Goal: Task Accomplishment & Management: Manage account settings

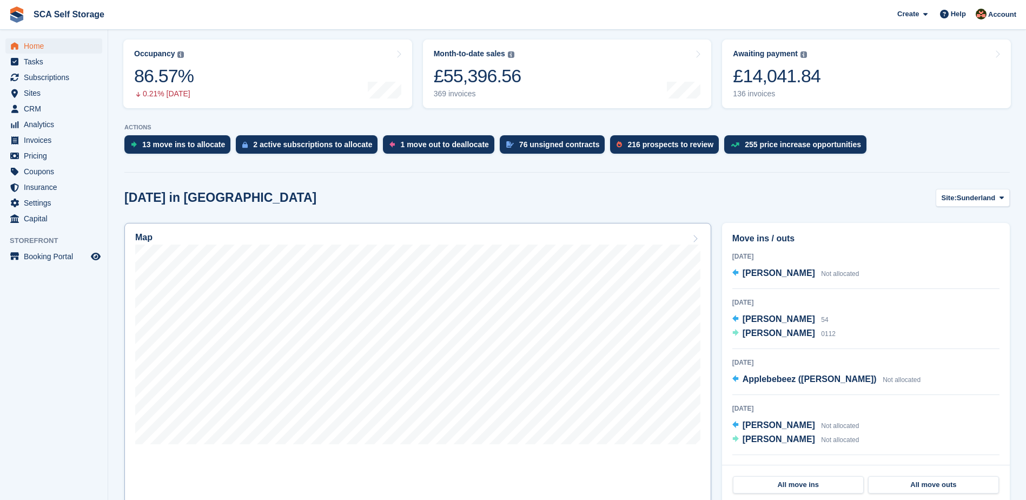
scroll to position [135, 0]
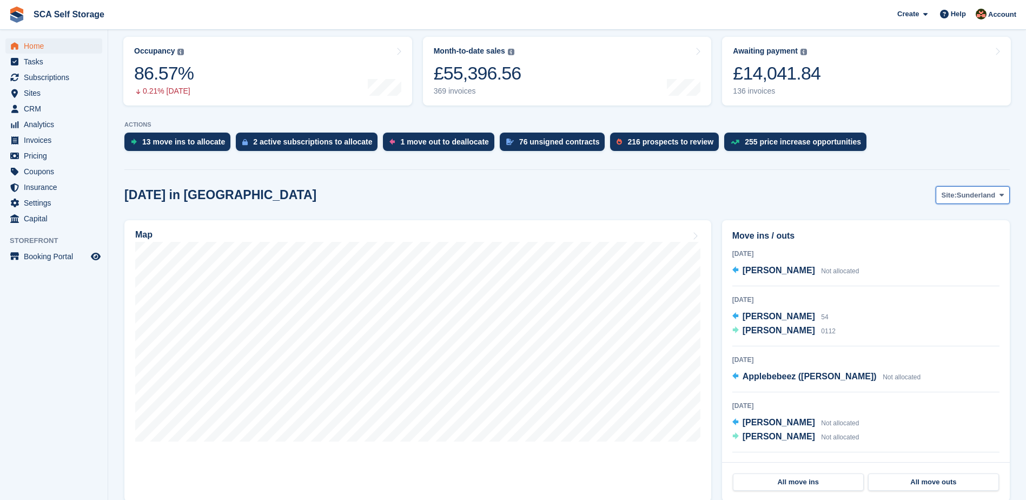
click at [976, 200] on span "Sunderland" at bounding box center [976, 195] width 39 height 11
click at [944, 245] on link "[GEOGRAPHIC_DATA]" at bounding box center [956, 239] width 97 height 19
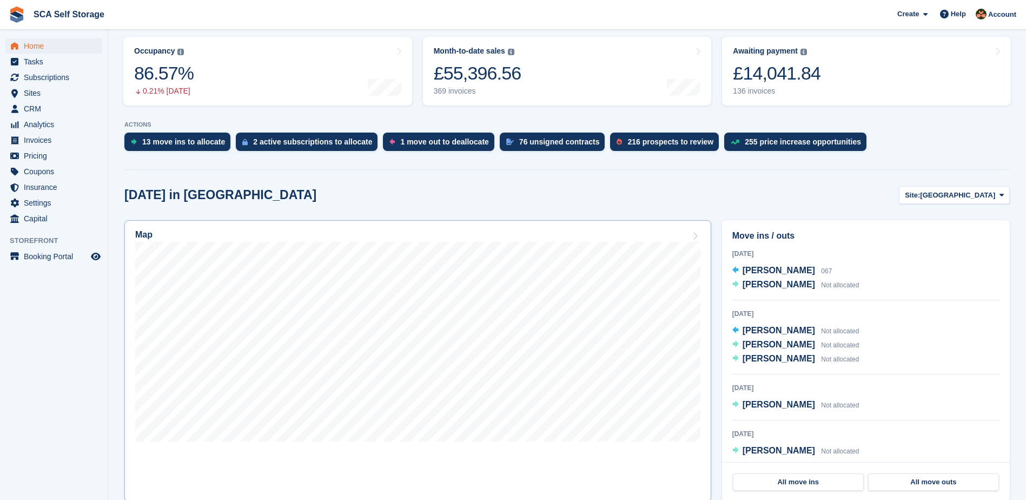
click at [655, 233] on div "Map" at bounding box center [417, 236] width 565 height 12
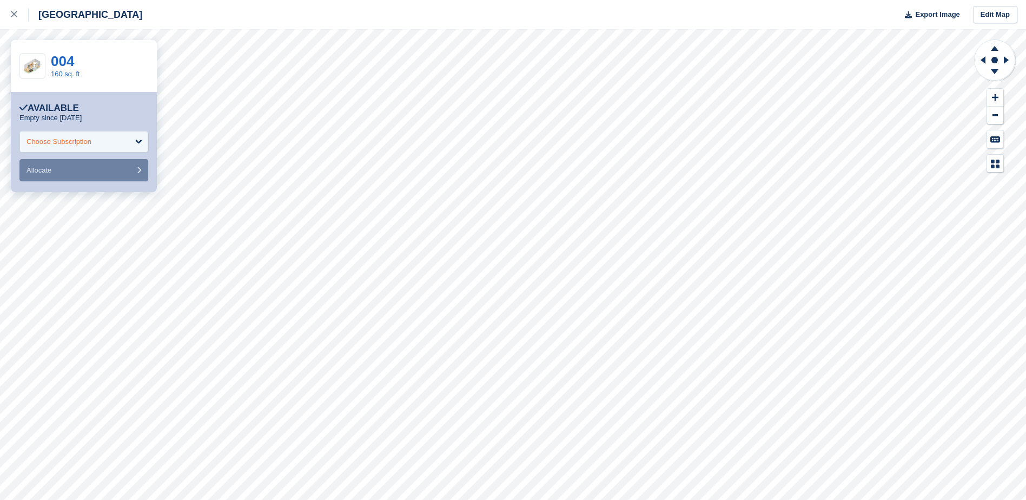
click at [117, 141] on div "Choose Subscription" at bounding box center [83, 142] width 129 height 22
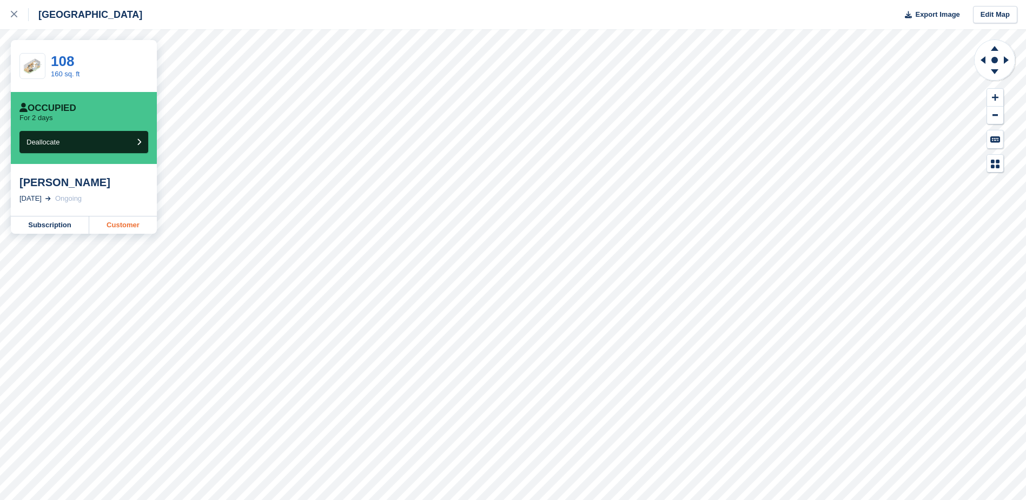
click at [110, 225] on link "Customer" at bounding box center [123, 224] width 68 height 17
click at [10, 16] on link at bounding box center [14, 14] width 29 height 29
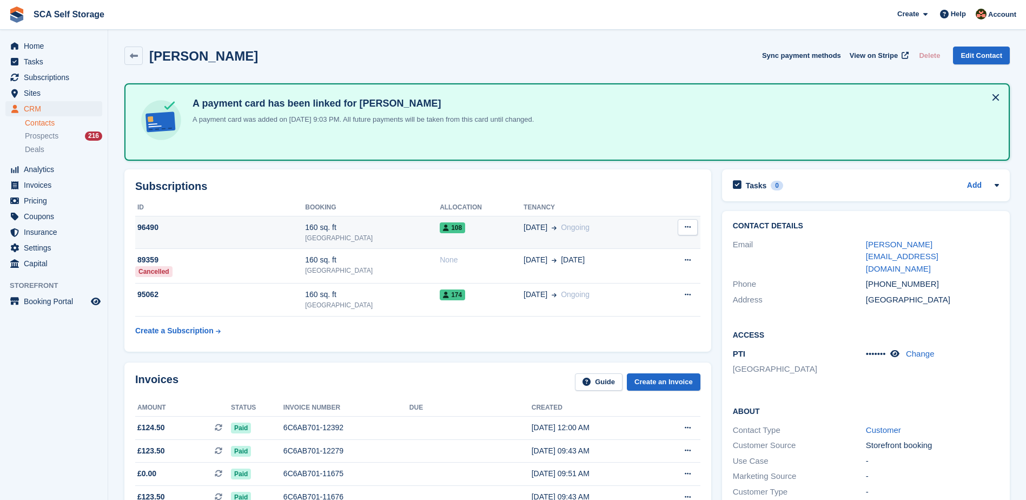
click at [547, 232] on span at bounding box center [551, 227] width 9 height 11
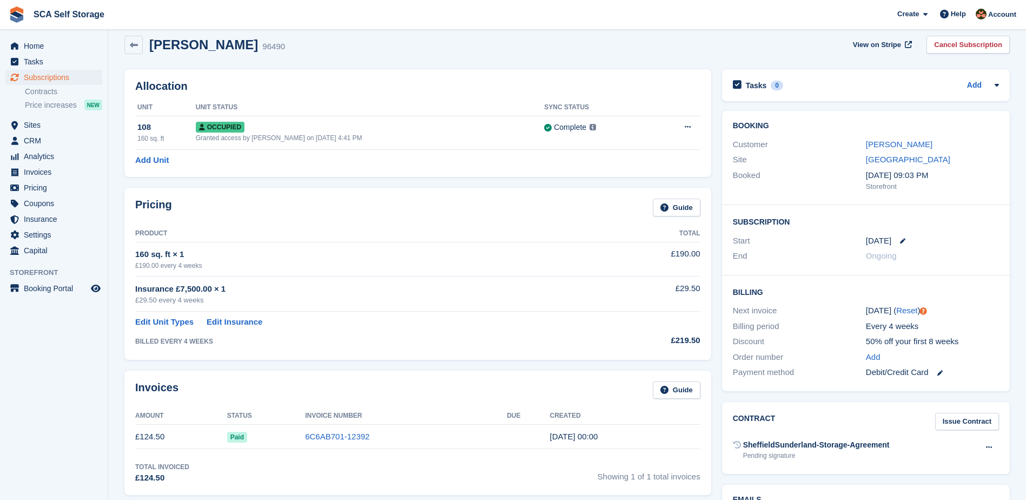
scroll to position [14, 0]
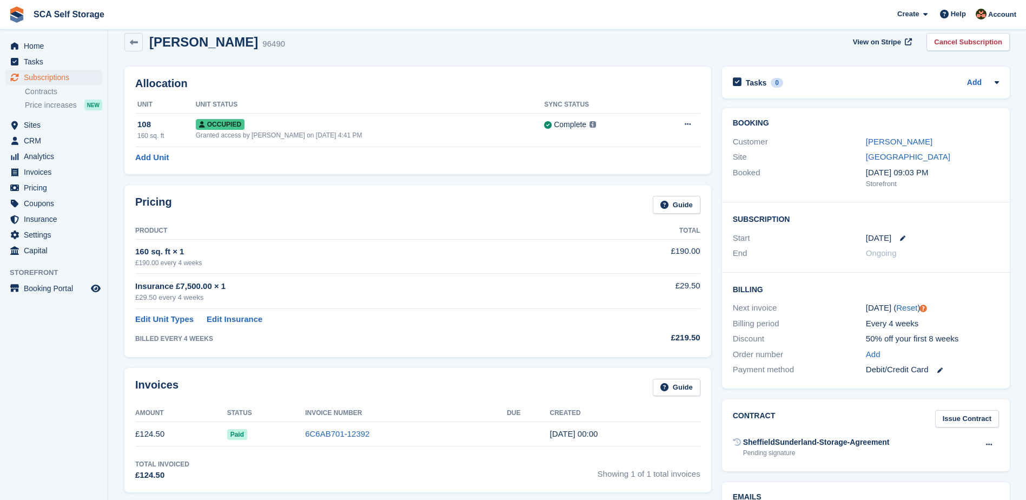
click at [908, 149] on div "Site Sheffield" at bounding box center [866, 157] width 266 height 16
click at [907, 144] on link "Ashley Hitchens" at bounding box center [899, 141] width 67 height 9
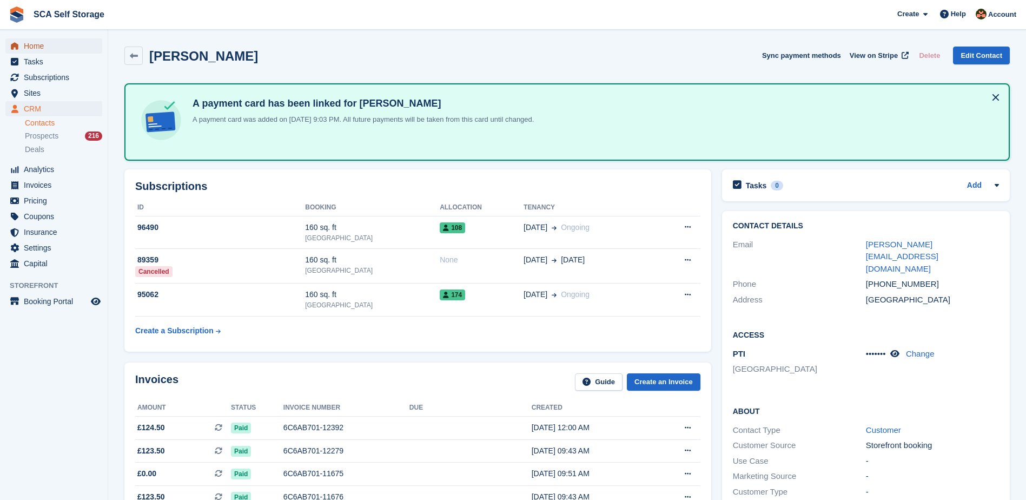
click at [58, 48] on span "Home" at bounding box center [56, 45] width 65 height 15
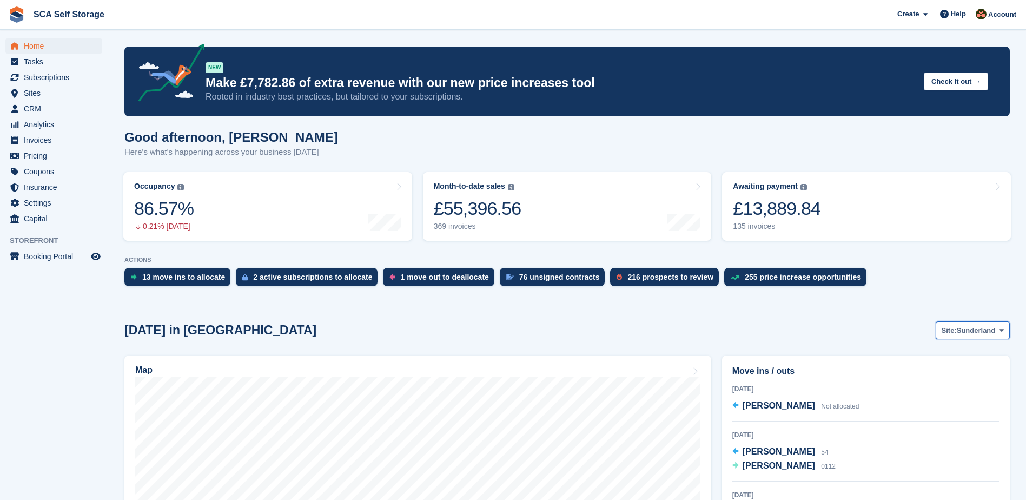
click at [982, 324] on button "Site: Sunderland" at bounding box center [973, 330] width 74 height 18
click at [931, 378] on link "[GEOGRAPHIC_DATA]" at bounding box center [956, 375] width 97 height 19
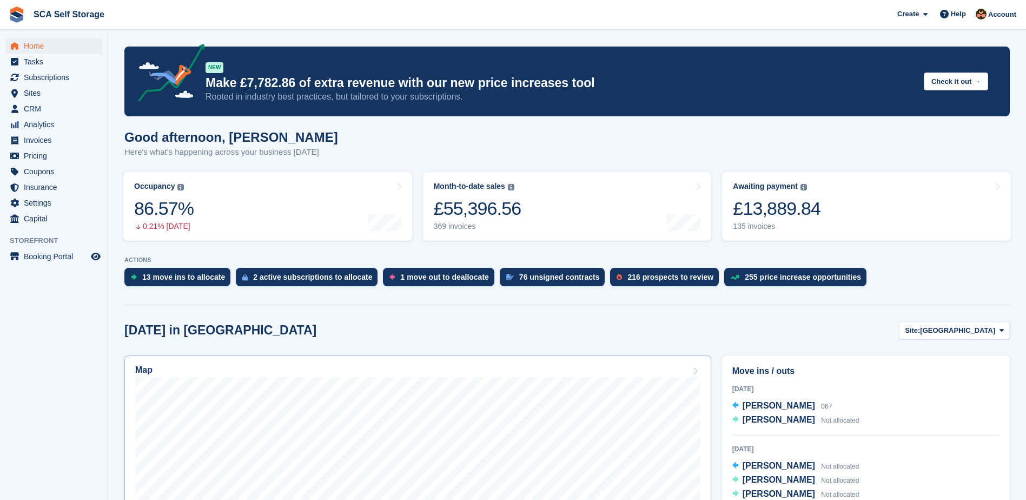
click at [537, 365] on link "Map" at bounding box center [417, 495] width 587 height 281
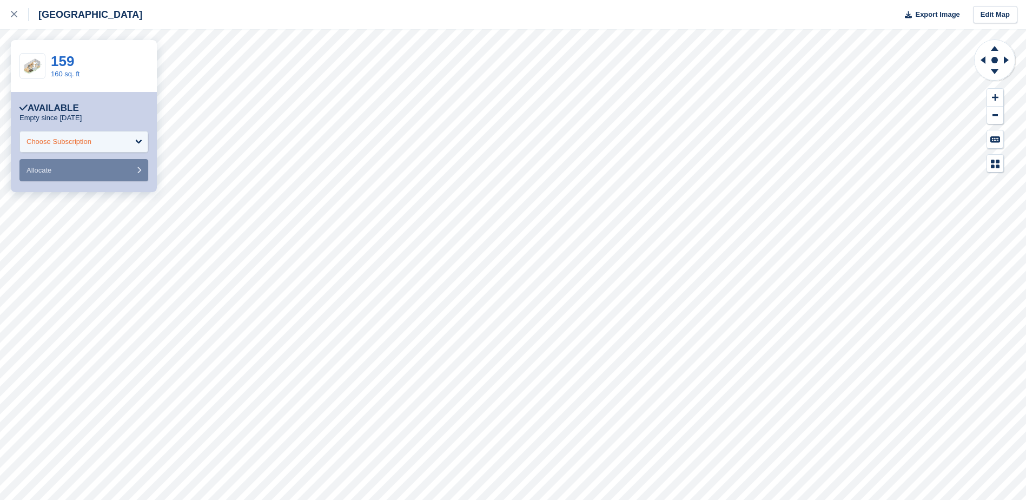
click at [130, 134] on div "Choose Subscription" at bounding box center [83, 142] width 129 height 22
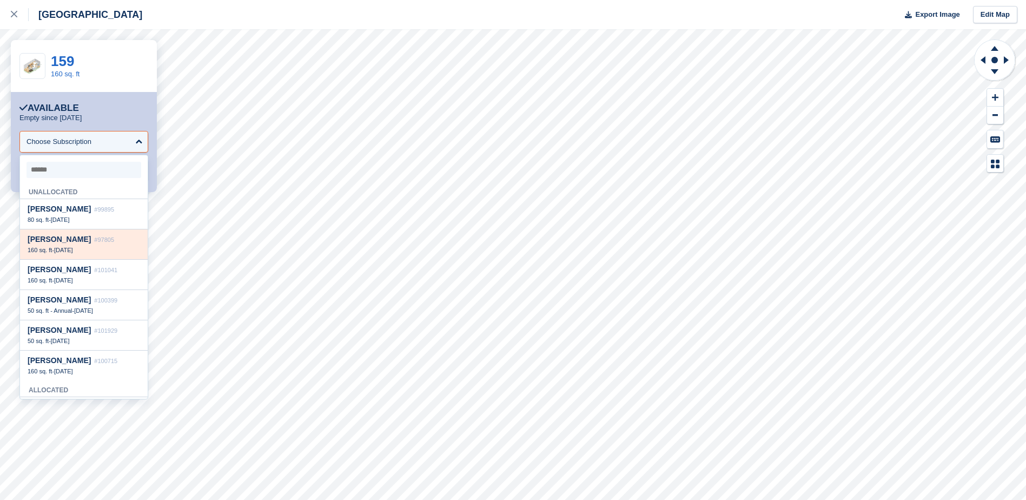
click at [85, 248] on div "160 sq. ft - 18 Aug" at bounding box center [84, 250] width 113 height 8
select select "*****"
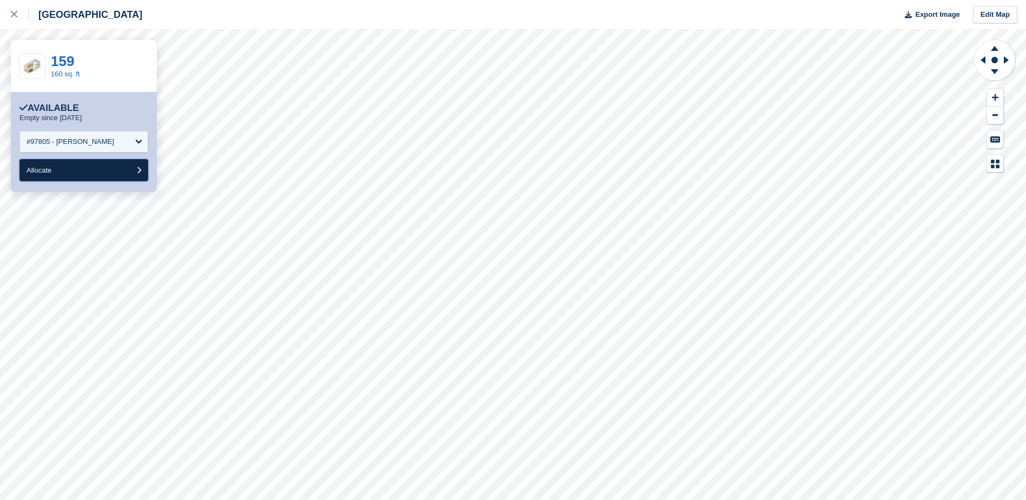
click at [77, 177] on button "Allocate" at bounding box center [83, 170] width 129 height 22
click at [101, 142] on div "Choose Subscription" at bounding box center [83, 142] width 129 height 22
click at [110, 144] on div "Choose Subscription" at bounding box center [83, 142] width 129 height 22
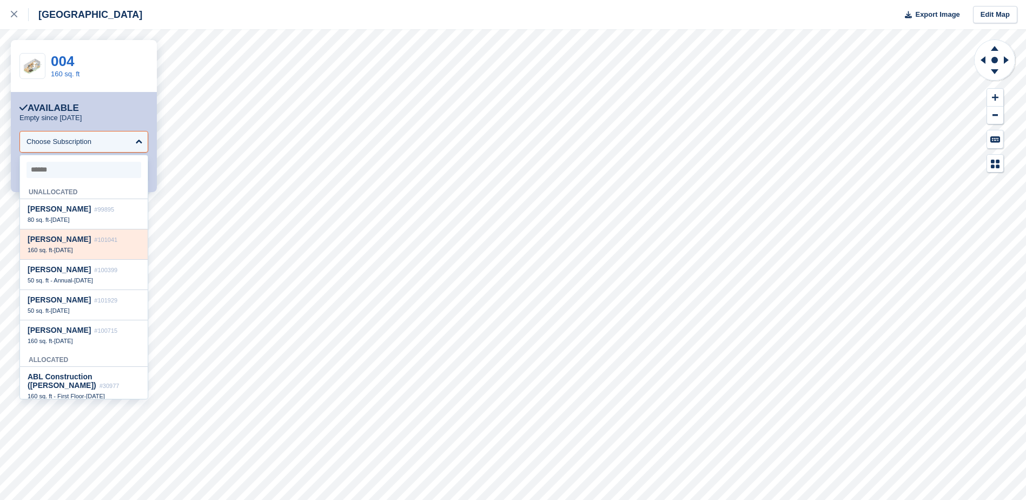
click at [87, 250] on div "160 sq. ft - 20 Aug" at bounding box center [84, 250] width 113 height 8
select select "******"
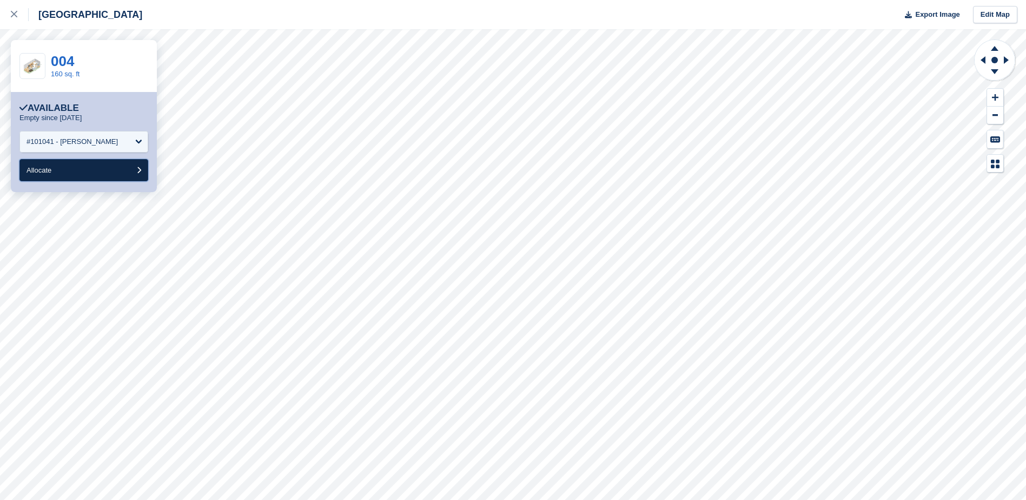
click at [100, 175] on button "Allocate" at bounding box center [83, 170] width 129 height 22
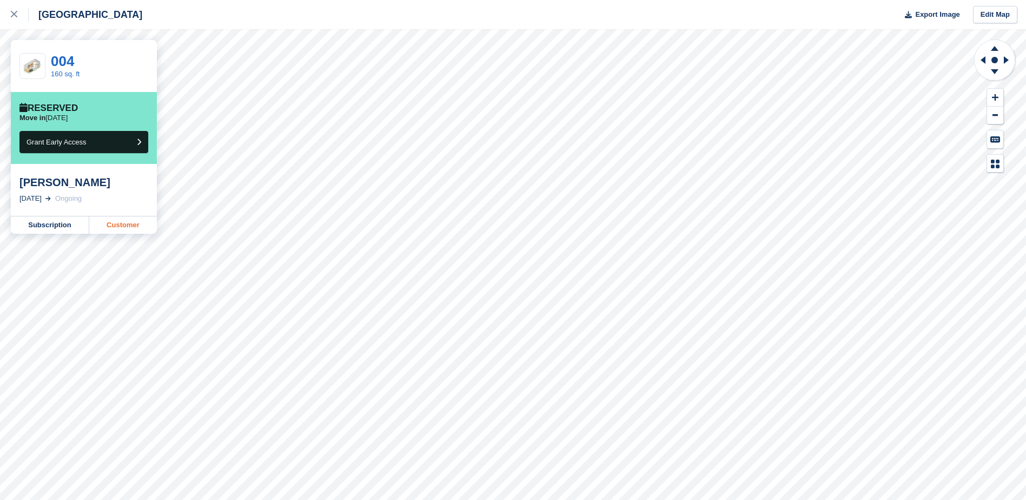
click at [114, 221] on link "Customer" at bounding box center [123, 224] width 68 height 17
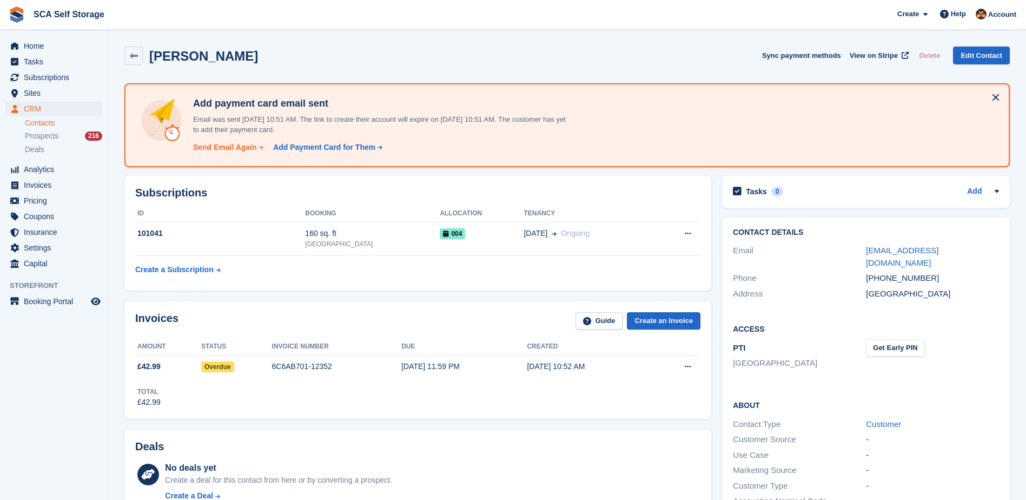
click at [245, 146] on div "Send Email Again" at bounding box center [225, 147] width 64 height 11
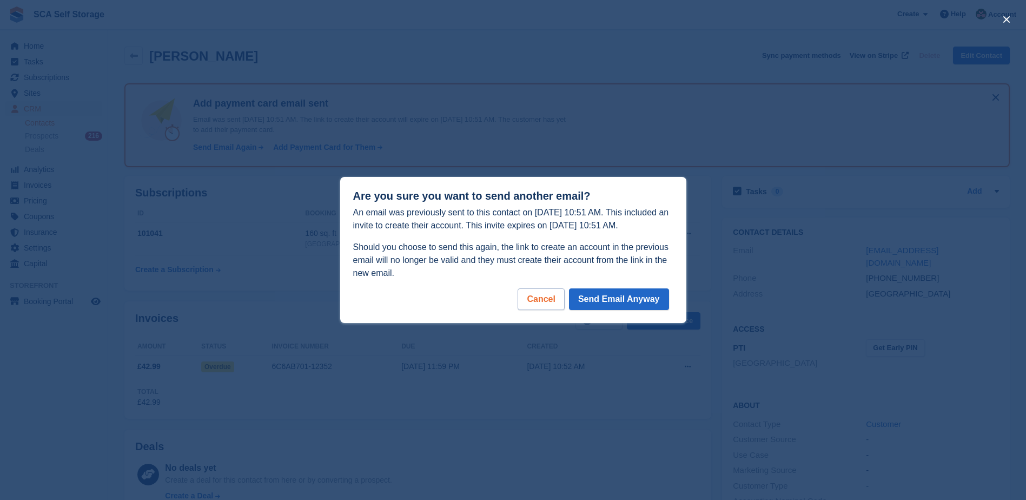
click at [544, 300] on div "Cancel" at bounding box center [541, 299] width 47 height 22
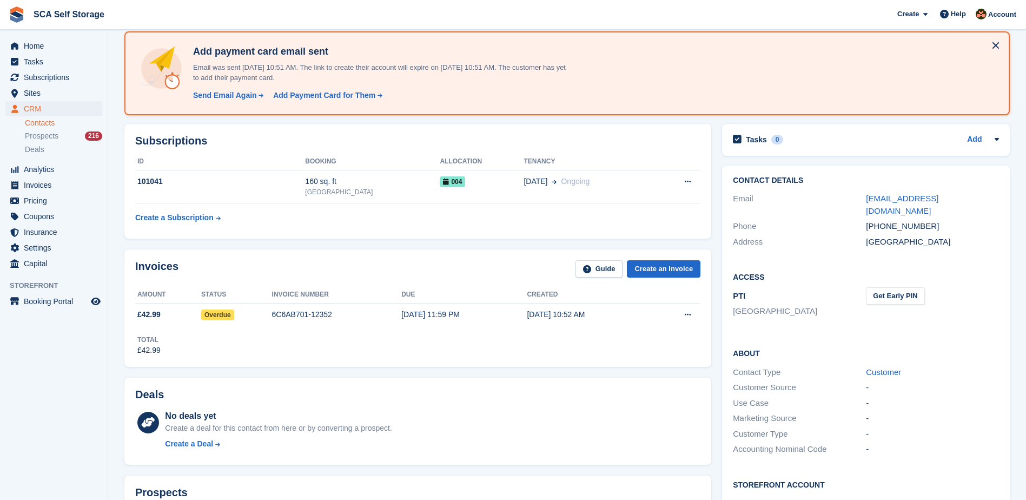
scroll to position [149, 0]
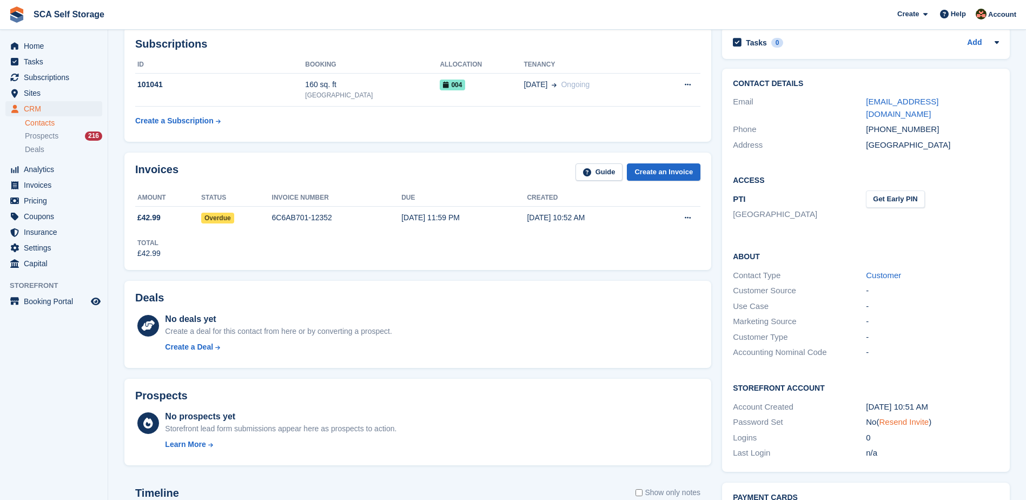
click at [902, 417] on link "Resend Invite" at bounding box center [904, 421] width 50 height 9
drag, startPoint x: 56, startPoint y: 43, endPoint x: 88, endPoint y: 71, distance: 42.1
click at [56, 43] on span "Home" at bounding box center [56, 45] width 65 height 15
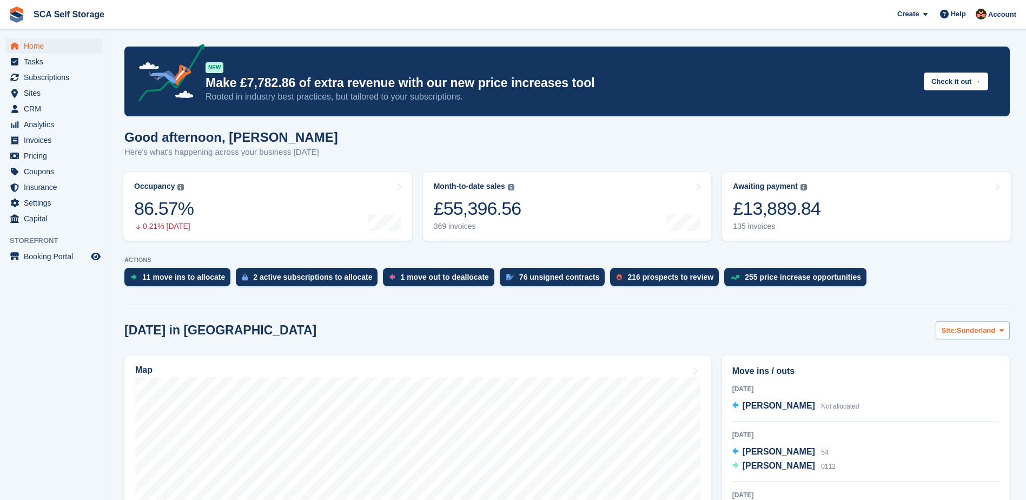
click at [964, 328] on span "Sunderland" at bounding box center [976, 330] width 39 height 11
click at [939, 373] on link "[GEOGRAPHIC_DATA]" at bounding box center [956, 375] width 97 height 19
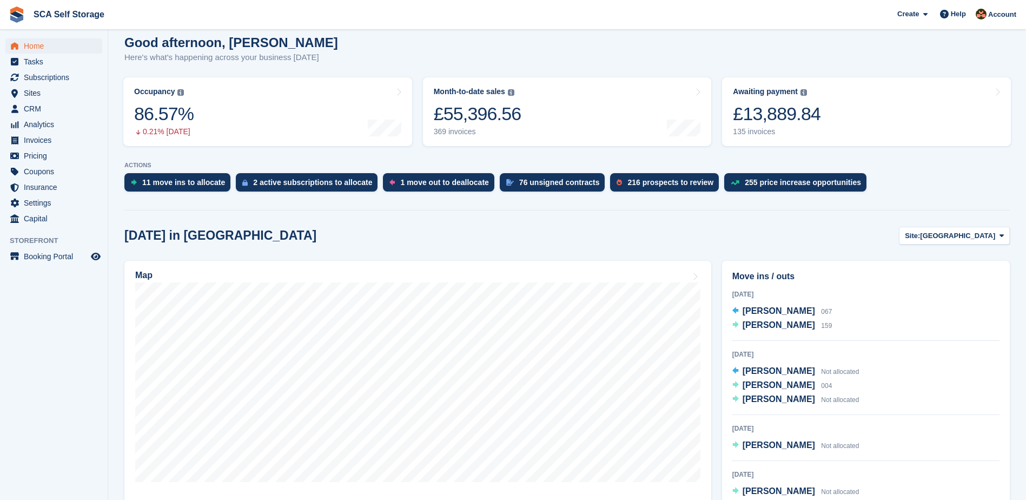
scroll to position [122, 0]
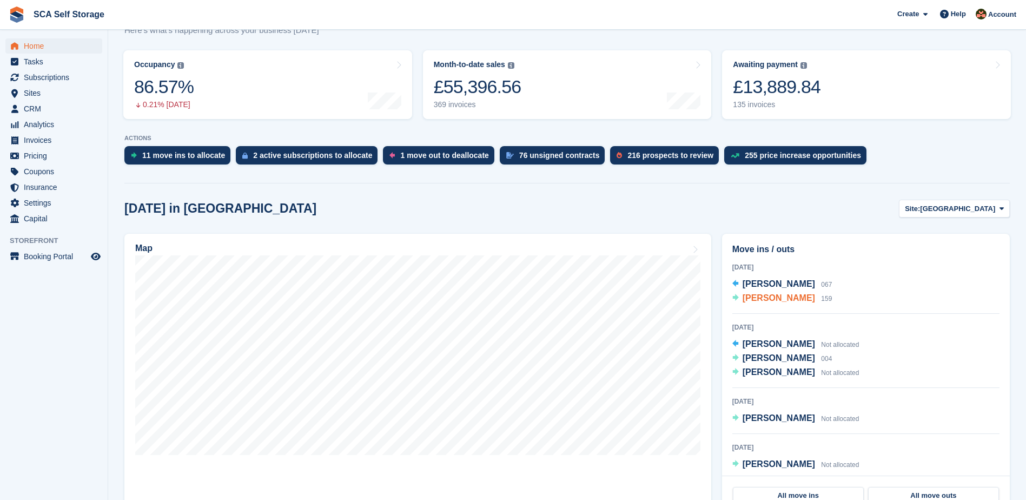
click at [745, 298] on span "[PERSON_NAME]" at bounding box center [779, 297] width 72 height 9
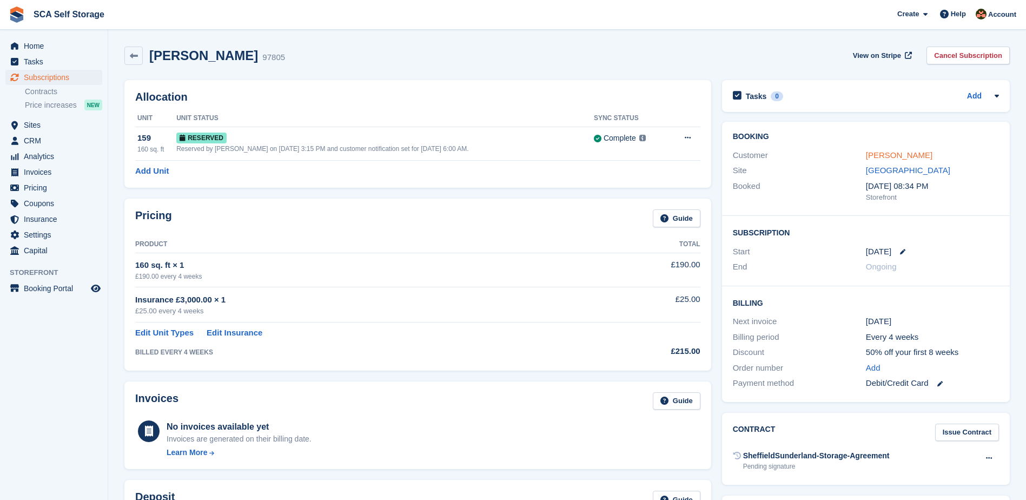
click at [876, 160] on link "[PERSON_NAME]" at bounding box center [899, 154] width 67 height 9
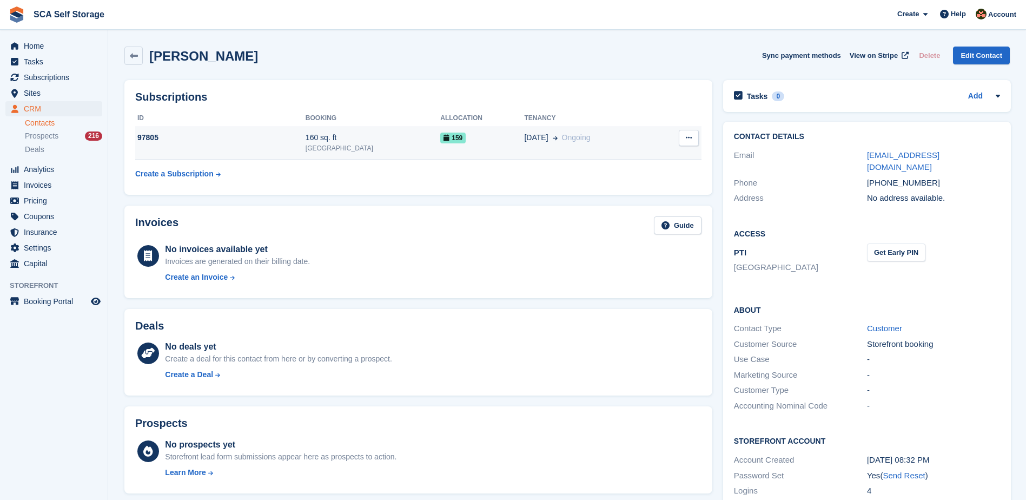
click at [624, 157] on td "18 Aug Ongoing" at bounding box center [590, 143] width 132 height 33
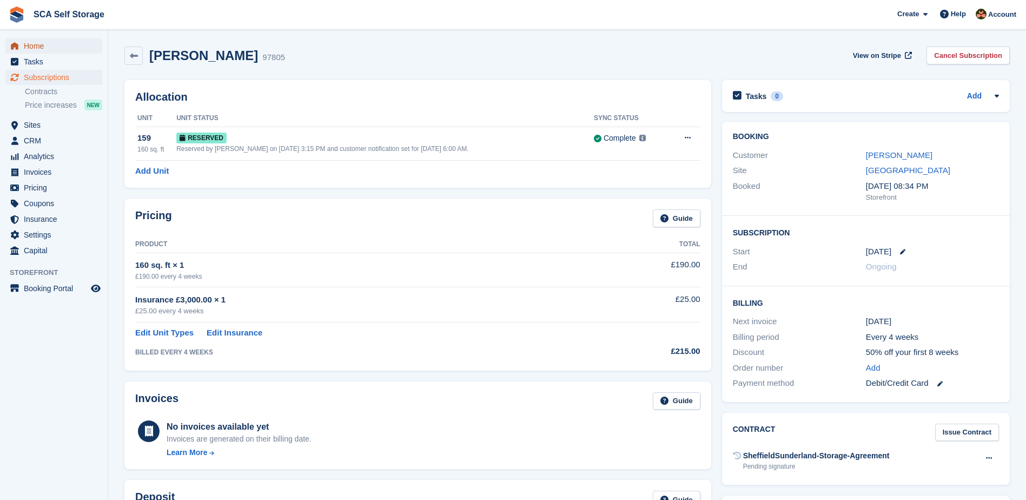
click at [33, 47] on span "Home" at bounding box center [56, 45] width 65 height 15
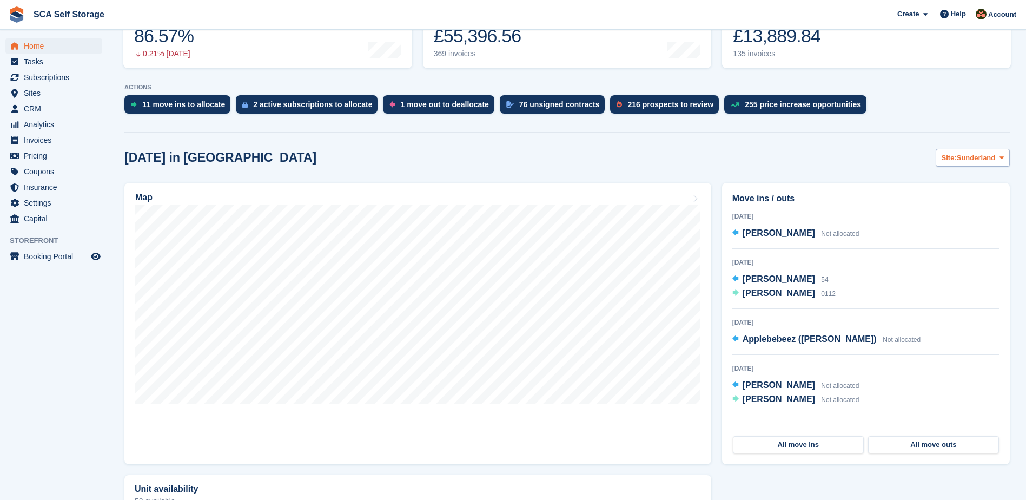
scroll to position [176, 0]
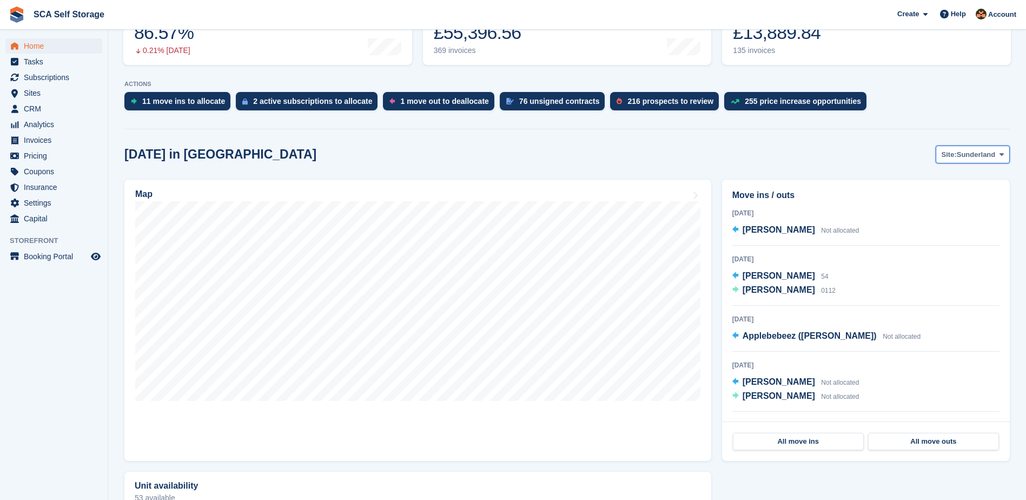
click at [949, 153] on span "Site:" at bounding box center [949, 154] width 15 height 11
click at [933, 205] on link "[GEOGRAPHIC_DATA]" at bounding box center [956, 199] width 97 height 19
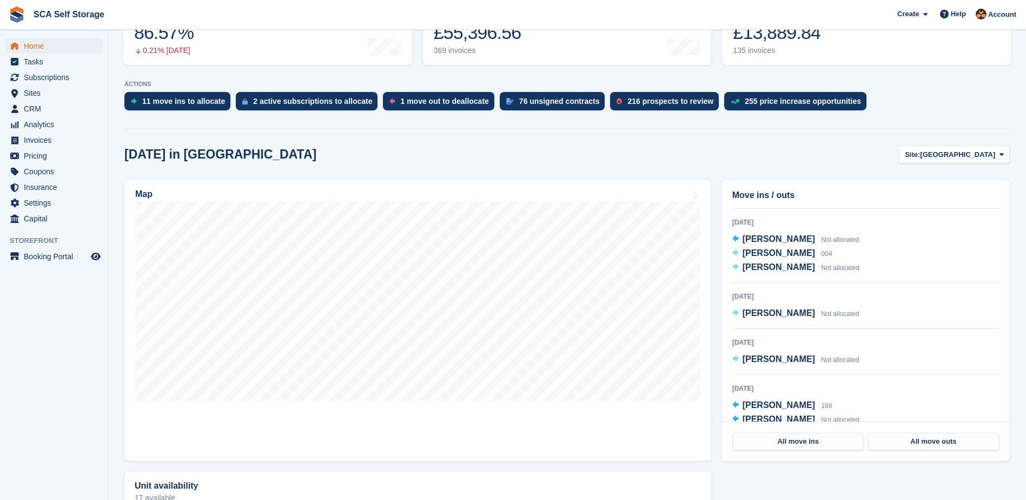
scroll to position [54, 0]
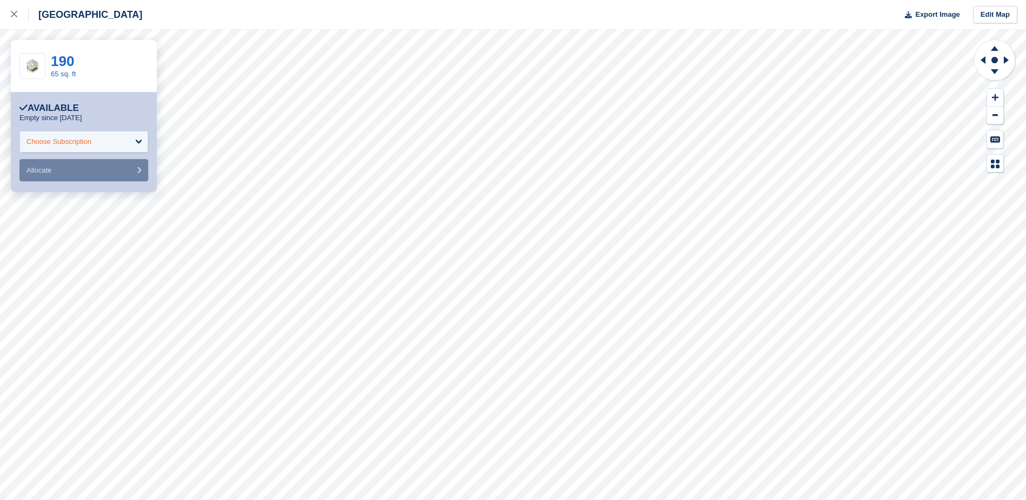
click at [58, 140] on div "Choose Subscription" at bounding box center [59, 141] width 65 height 11
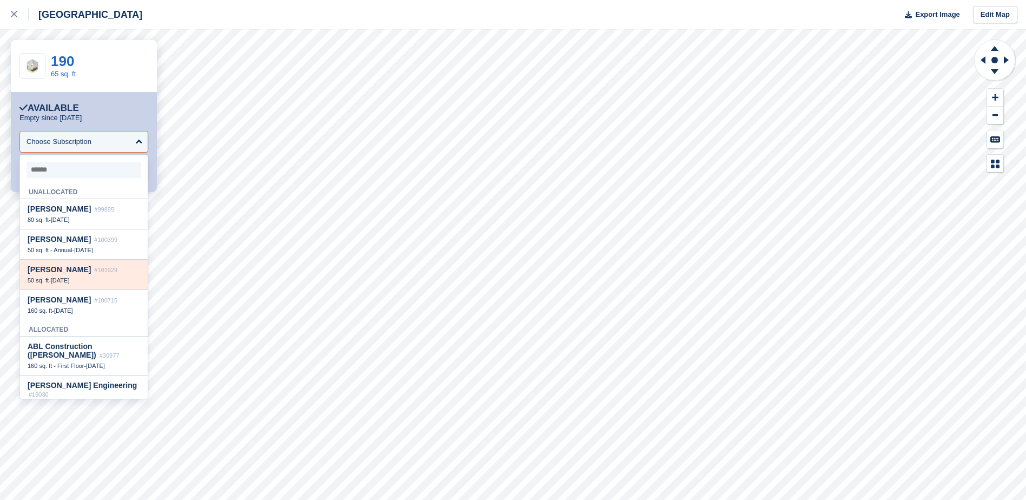
click at [107, 273] on span "#101929" at bounding box center [105, 270] width 23 height 6
select select "******"
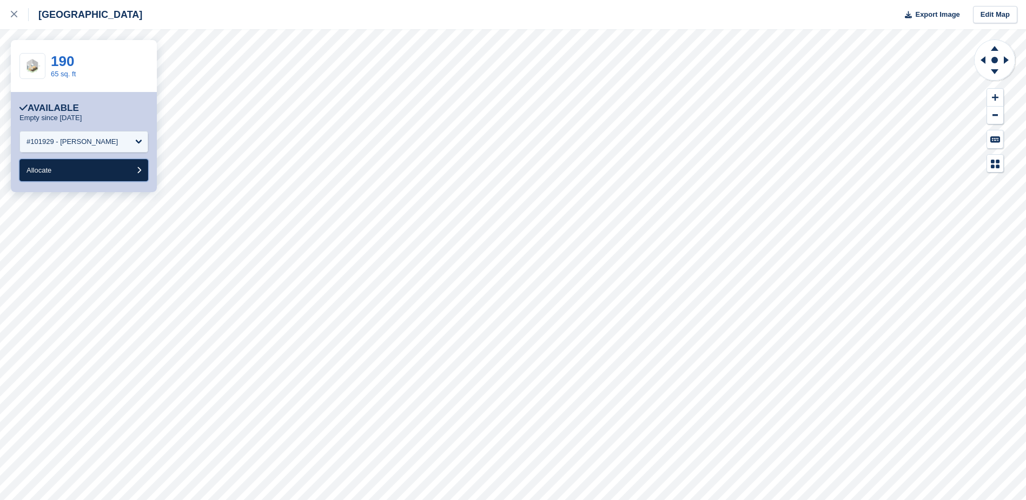
click at [107, 173] on button "Allocate" at bounding box center [83, 170] width 129 height 22
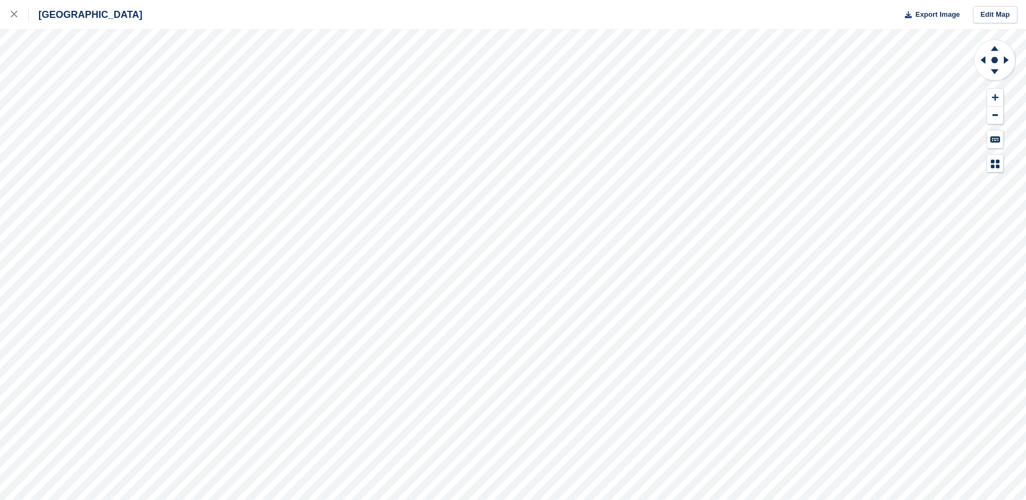
click at [133, 131] on div "Sheffield Export Image Edit Map" at bounding box center [513, 250] width 1026 height 500
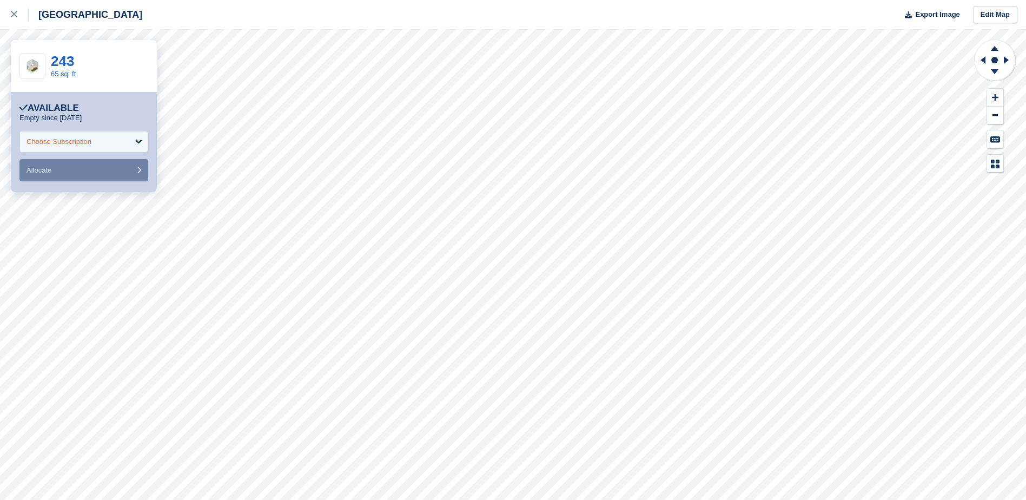
click at [96, 136] on div "Choose Subscription" at bounding box center [83, 142] width 129 height 22
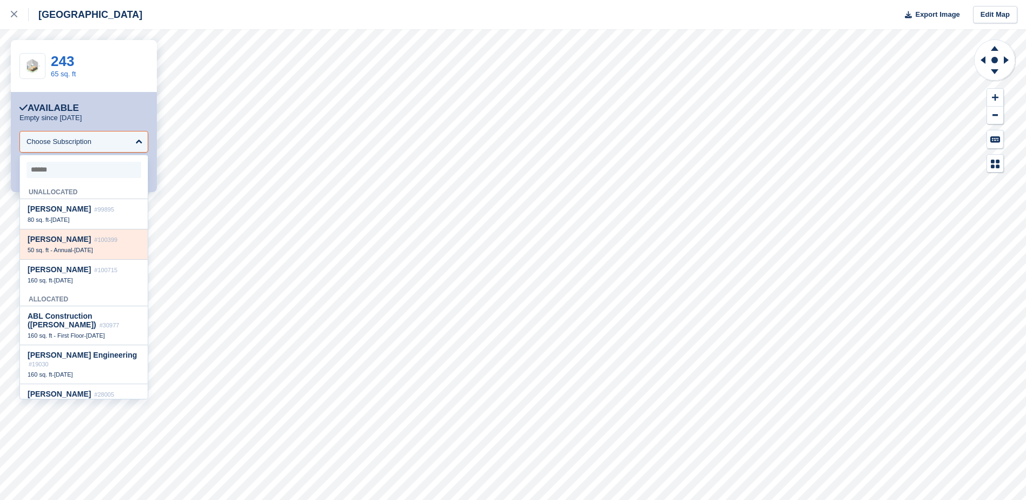
click at [89, 248] on span "21 Aug" at bounding box center [83, 250] width 19 height 6
select select "******"
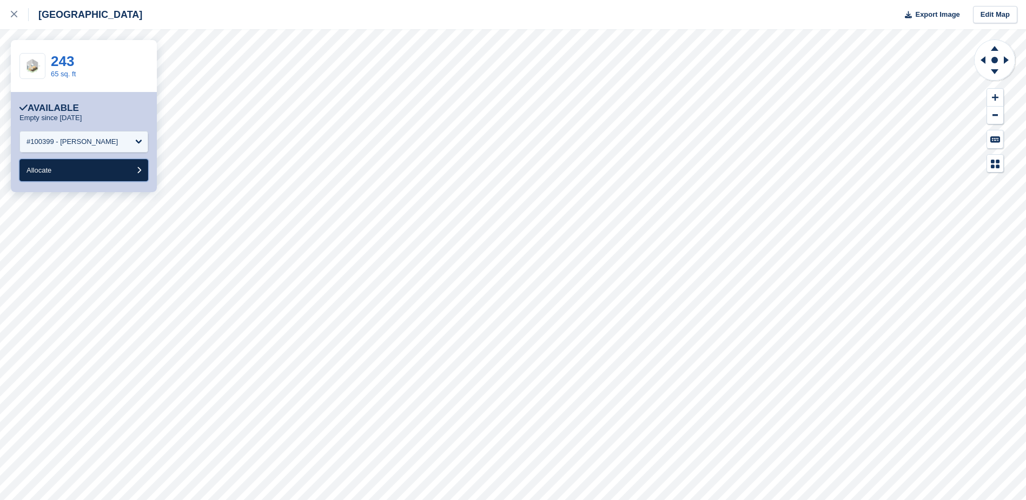
click at [91, 176] on button "Allocate" at bounding box center [83, 170] width 129 height 22
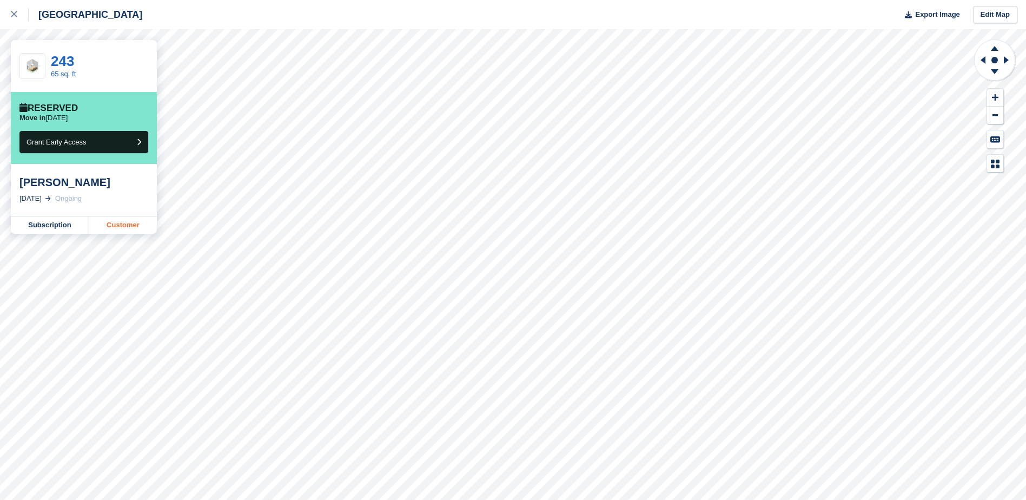
click at [124, 225] on link "Customer" at bounding box center [123, 224] width 68 height 17
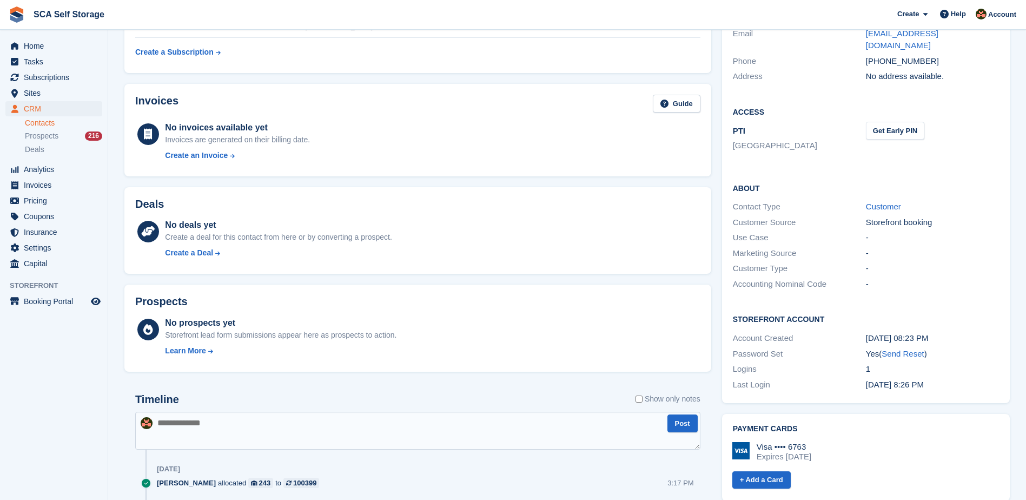
scroll to position [189, 0]
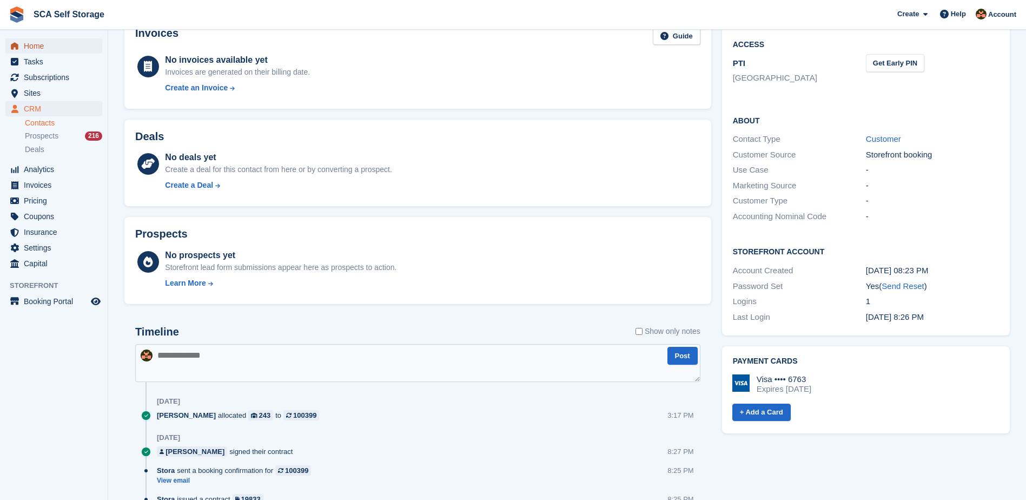
click at [71, 51] on span "Home" at bounding box center [56, 45] width 65 height 15
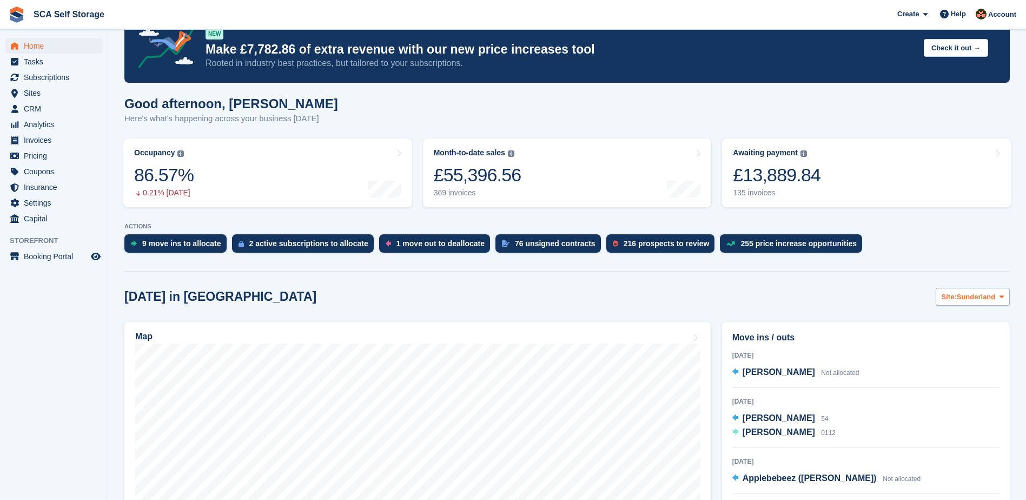
scroll to position [176, 0]
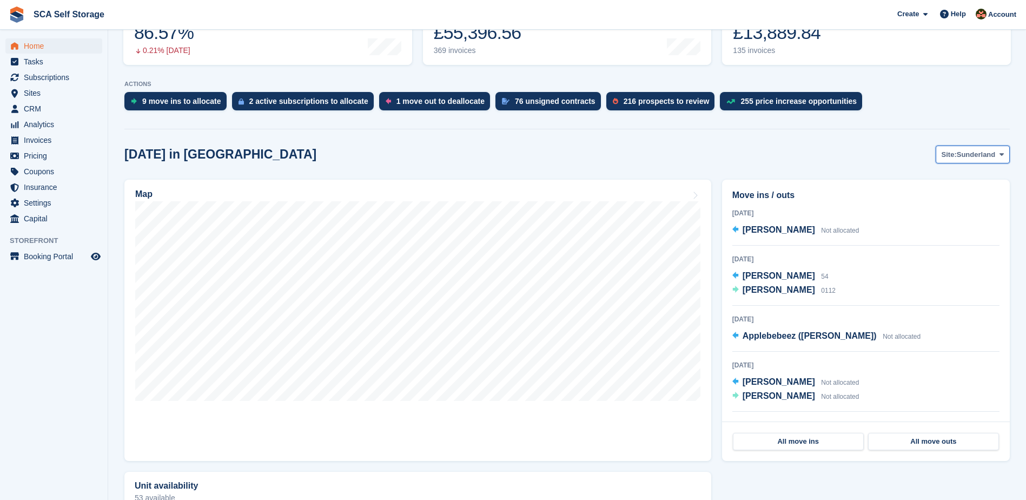
click at [971, 161] on button "Site: Sunderland" at bounding box center [973, 155] width 74 height 18
click at [946, 195] on link "[GEOGRAPHIC_DATA]" at bounding box center [956, 199] width 97 height 19
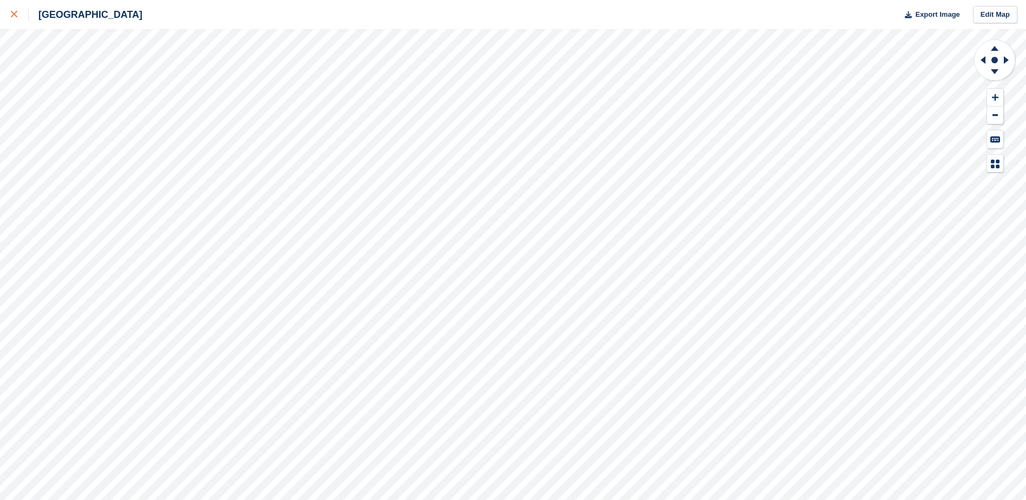
click at [9, 18] on link at bounding box center [14, 14] width 29 height 29
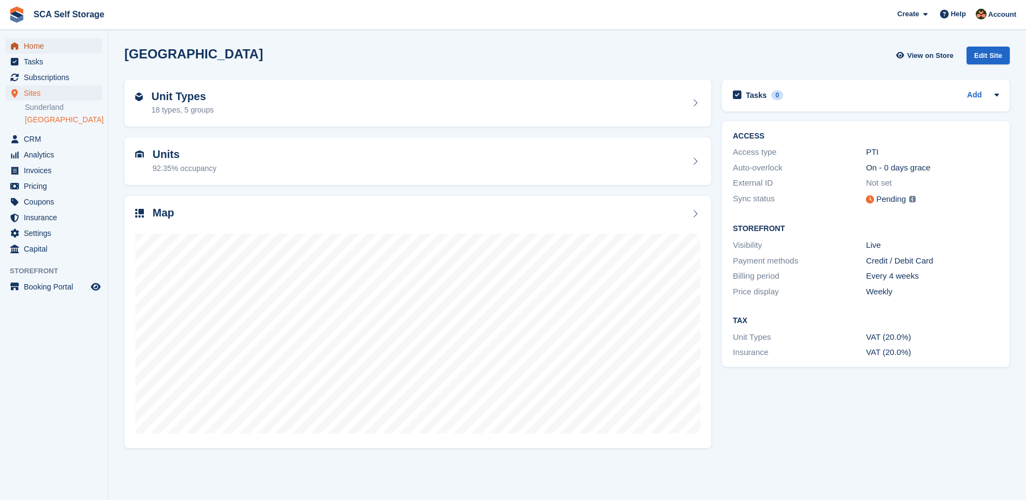
click at [30, 47] on span "Home" at bounding box center [56, 45] width 65 height 15
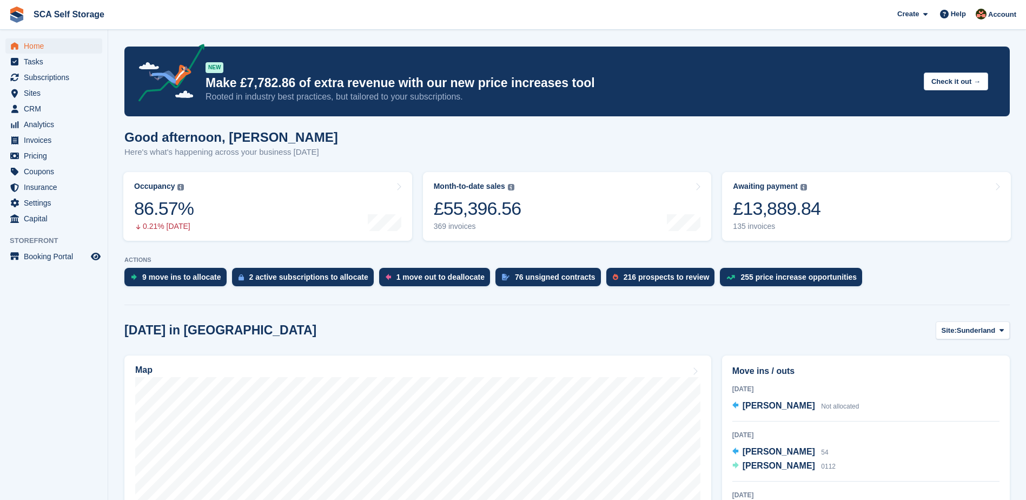
scroll to position [135, 0]
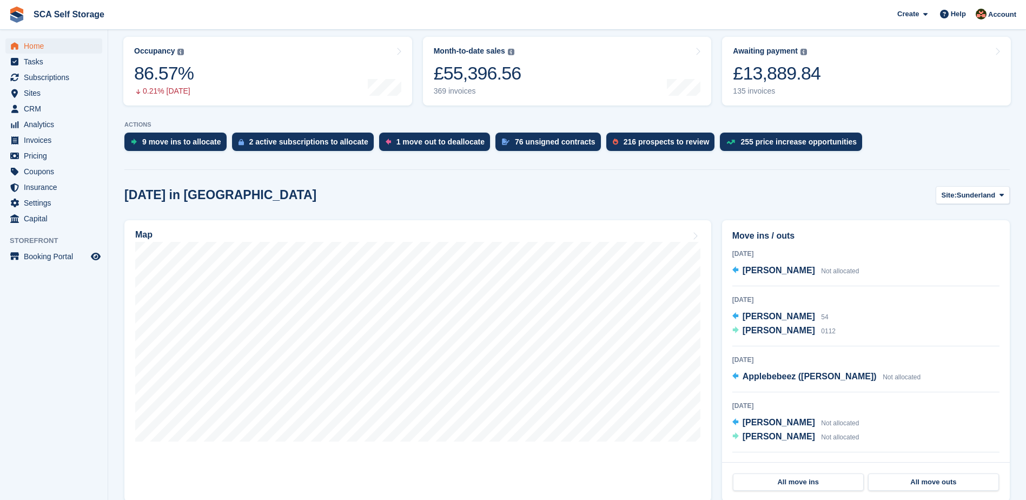
drag, startPoint x: 969, startPoint y: 195, endPoint x: 954, endPoint y: 212, distance: 23.0
click at [967, 196] on span "Sunderland" at bounding box center [976, 195] width 39 height 11
click at [940, 240] on link "[GEOGRAPHIC_DATA]" at bounding box center [956, 239] width 97 height 19
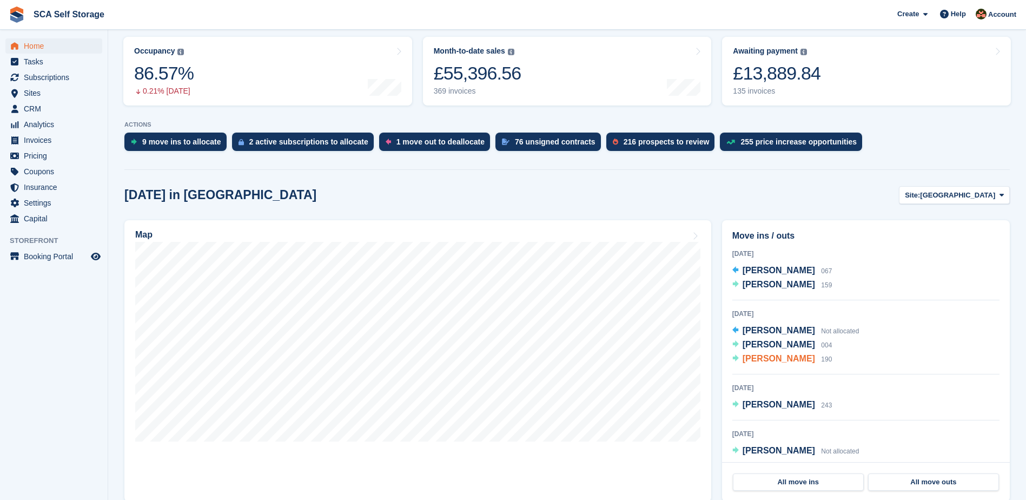
click at [789, 359] on span "[PERSON_NAME]" at bounding box center [779, 358] width 72 height 9
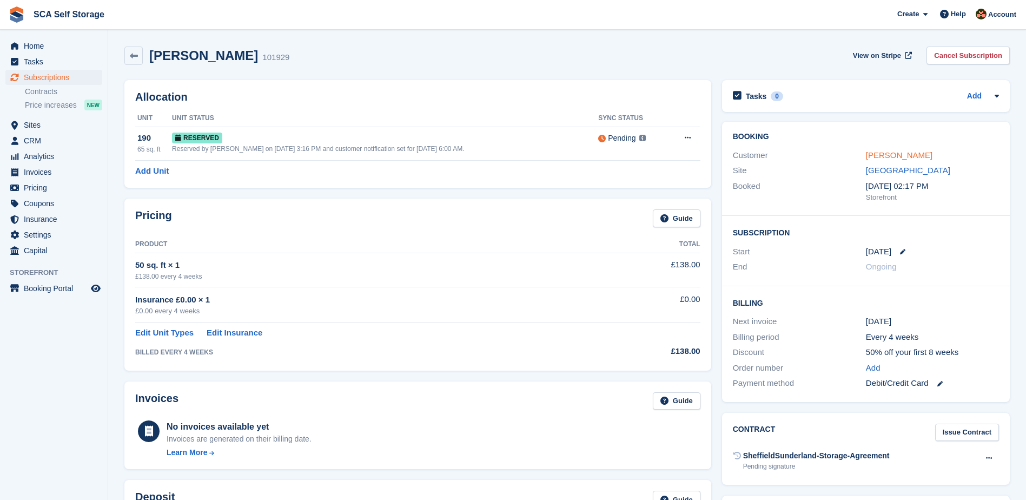
click at [887, 152] on link "[PERSON_NAME]" at bounding box center [899, 154] width 67 height 9
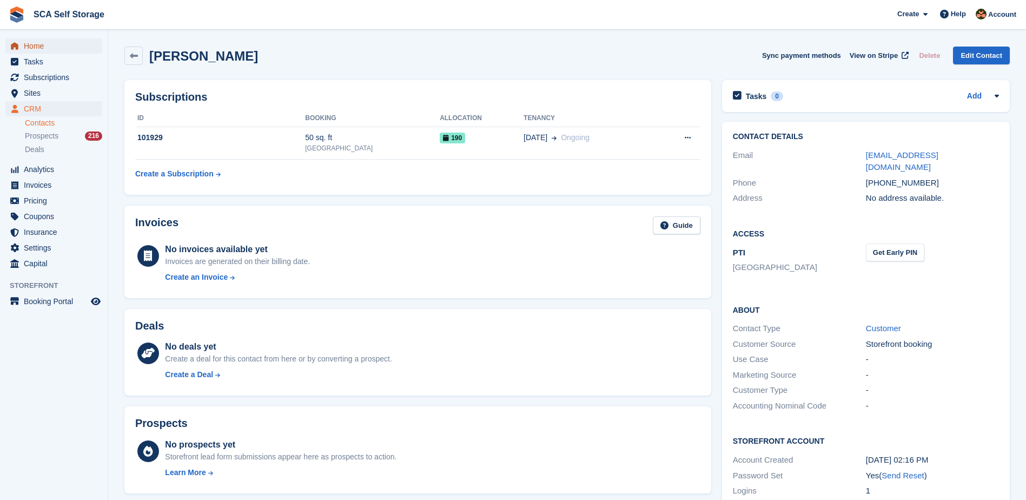
click at [71, 45] on span "Home" at bounding box center [56, 45] width 65 height 15
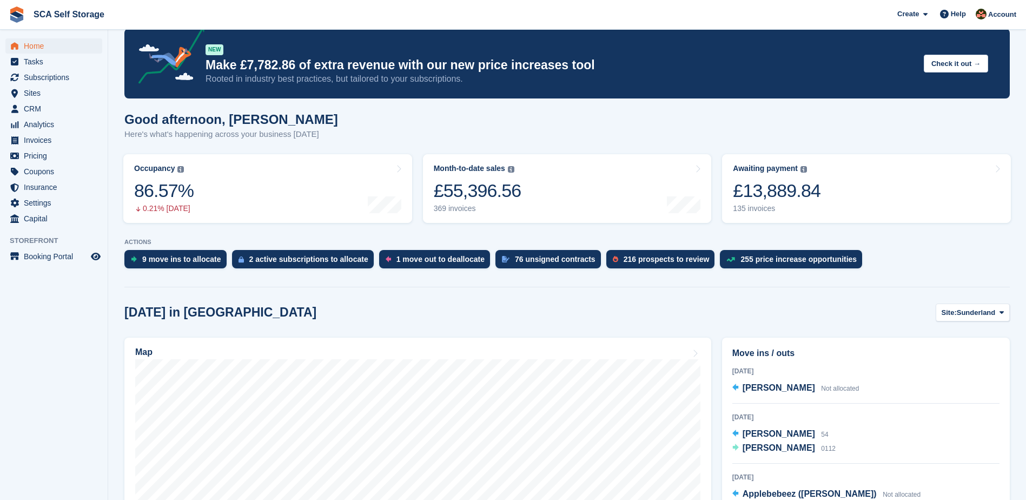
scroll to position [203, 0]
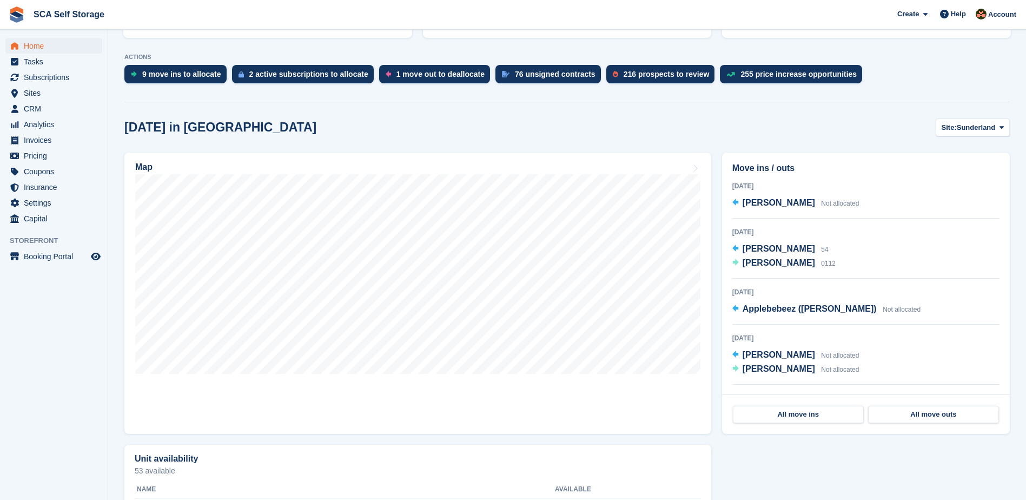
click at [979, 130] on span "Sunderland" at bounding box center [976, 127] width 39 height 11
click at [946, 175] on link "[GEOGRAPHIC_DATA]" at bounding box center [956, 172] width 97 height 19
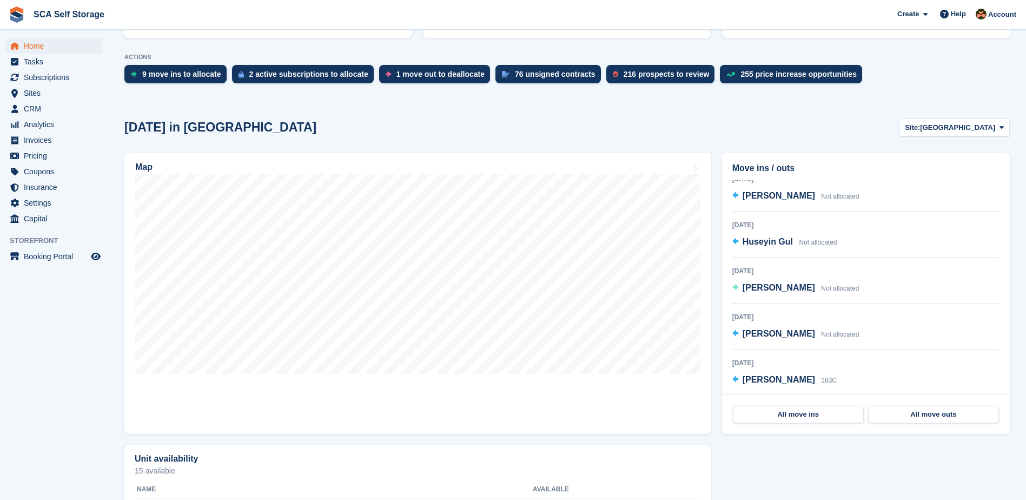
scroll to position [354, 0]
click at [787, 289] on span "Agata Chylinska" at bounding box center [779, 286] width 72 height 9
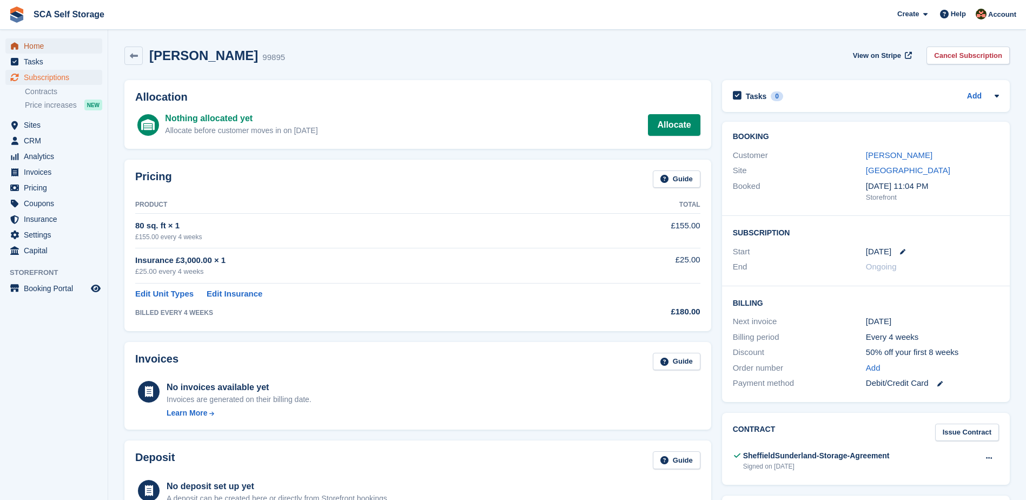
click at [35, 47] on span "Home" at bounding box center [56, 45] width 65 height 15
